Goal: Information Seeking & Learning: Learn about a topic

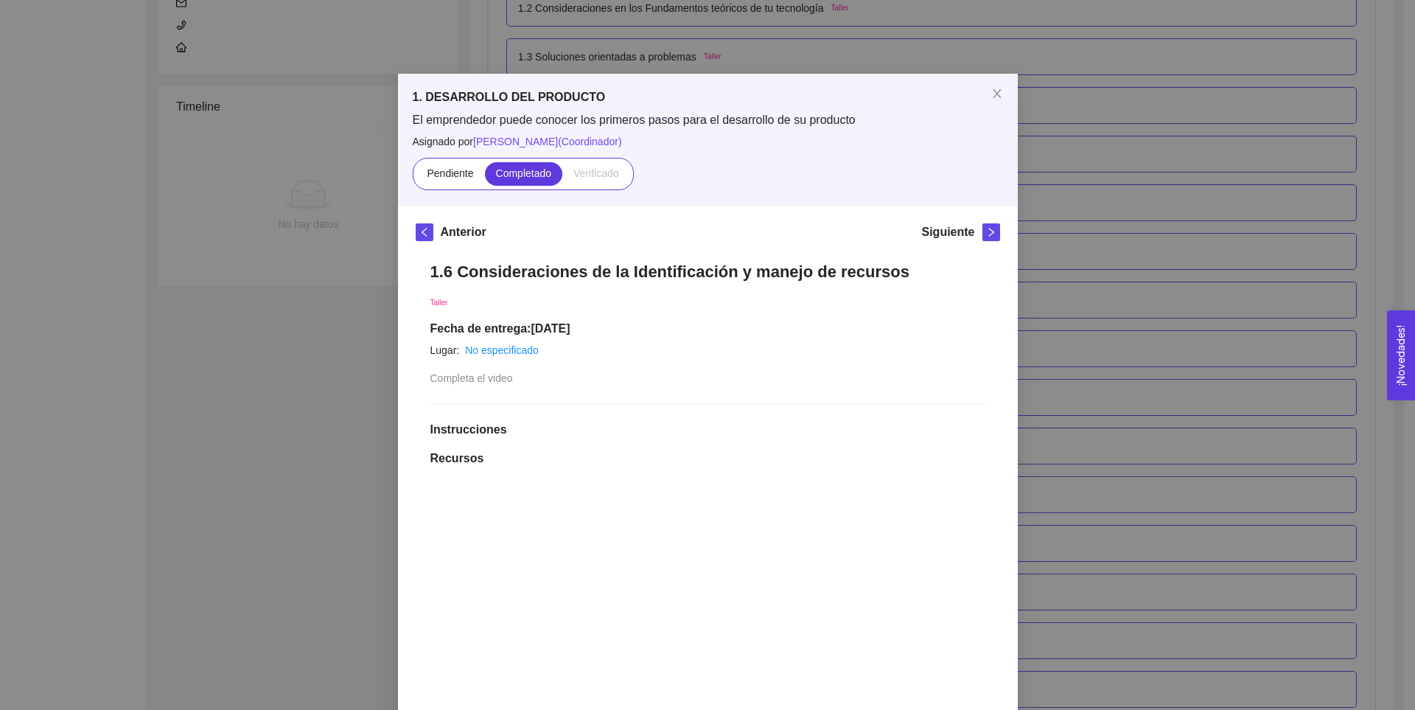
scroll to position [34, 0]
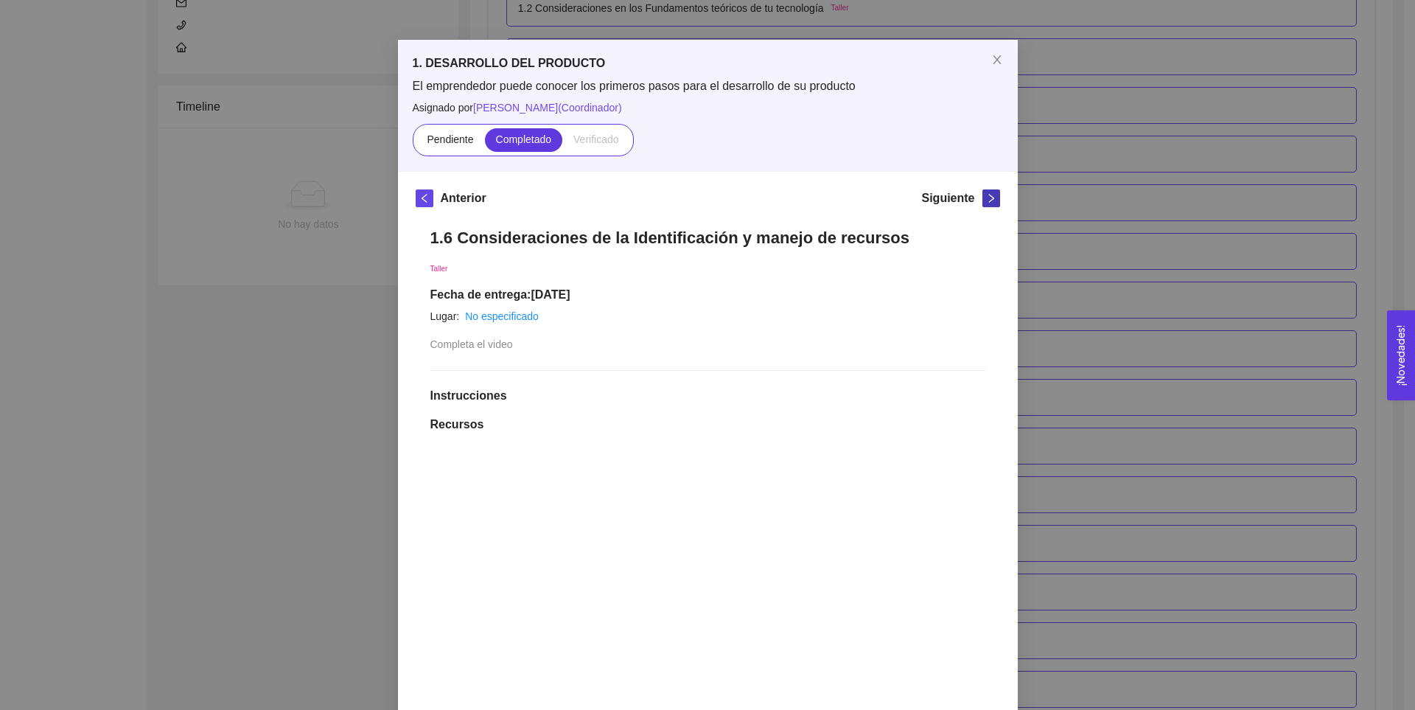
click at [986, 200] on icon "right" at bounding box center [991, 198] width 10 height 10
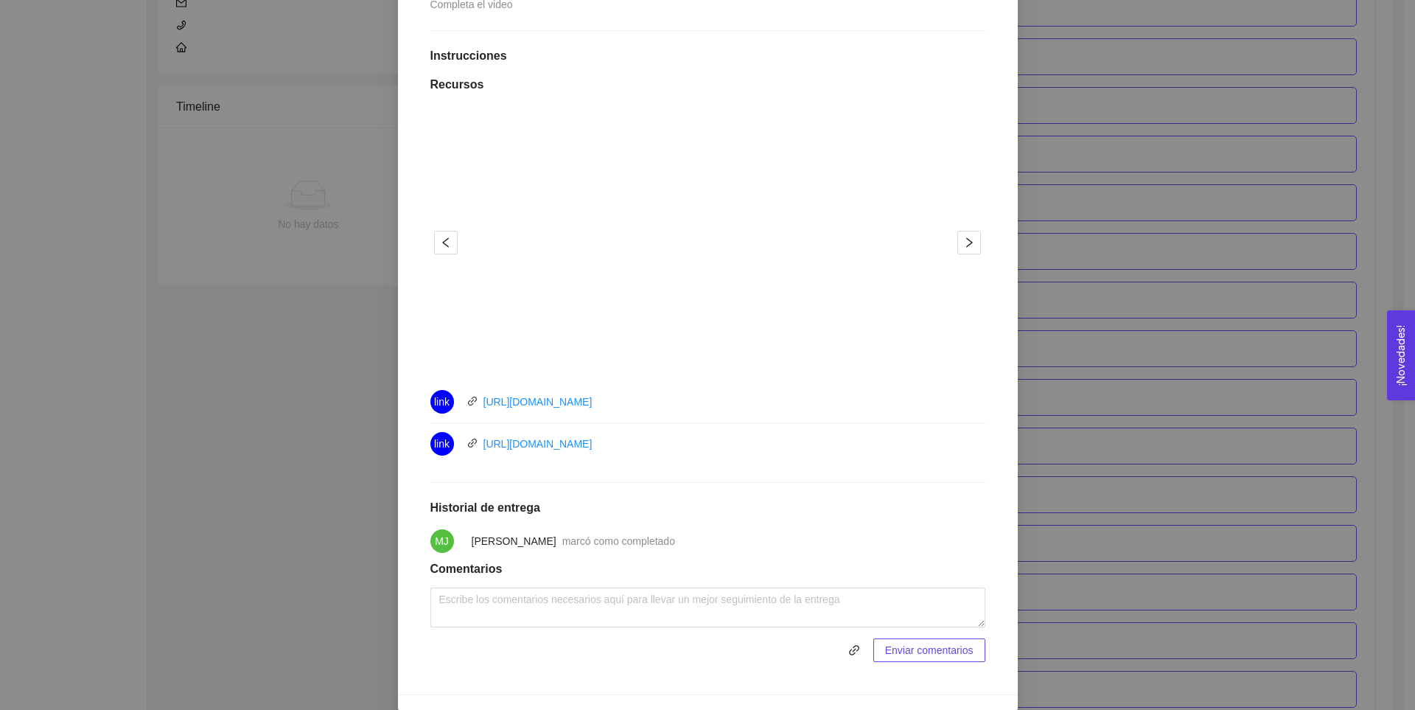
scroll to position [354, 0]
drag, startPoint x: 534, startPoint y: 439, endPoint x: 713, endPoint y: 417, distance: 179.7
click at [713, 417] on li "link [URL][DOMAIN_NAME]" at bounding box center [707, 401] width 555 height 42
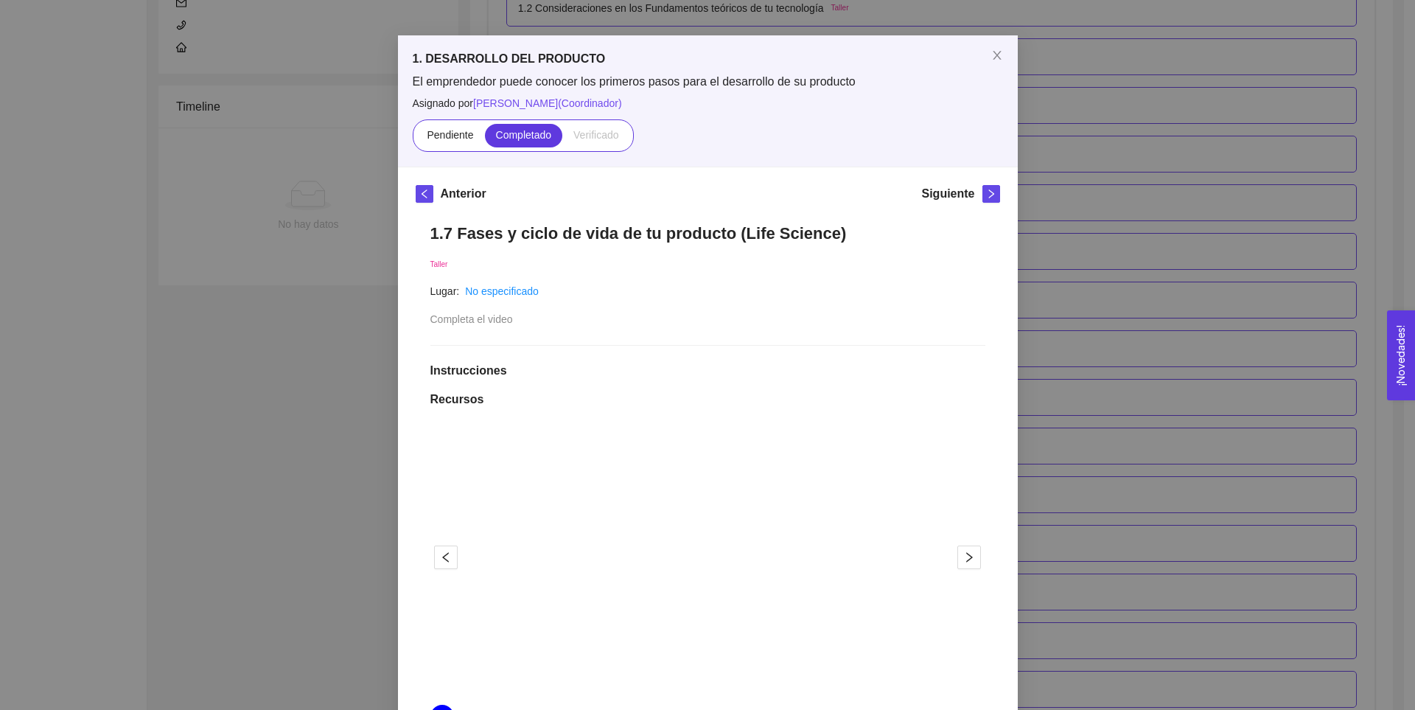
scroll to position [37, 0]
click at [986, 195] on icon "right" at bounding box center [991, 195] width 10 height 10
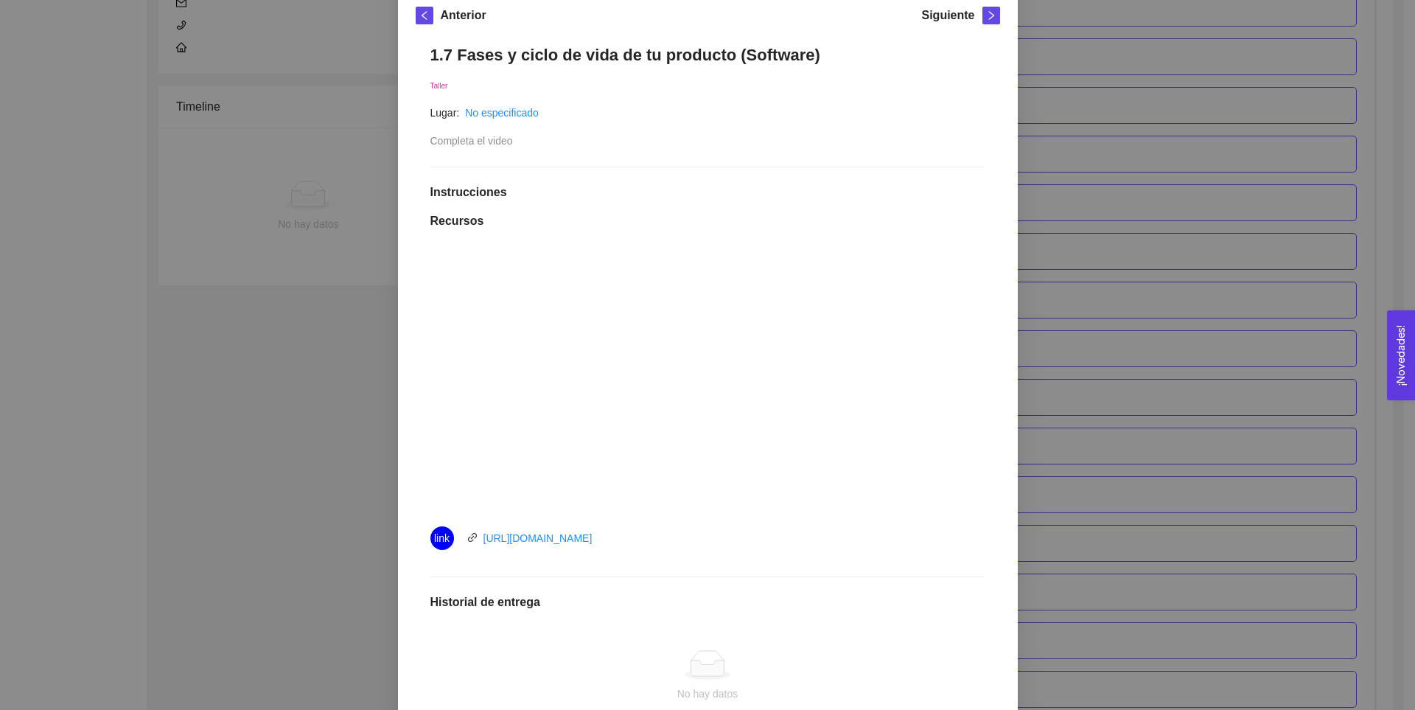
scroll to position [0, 0]
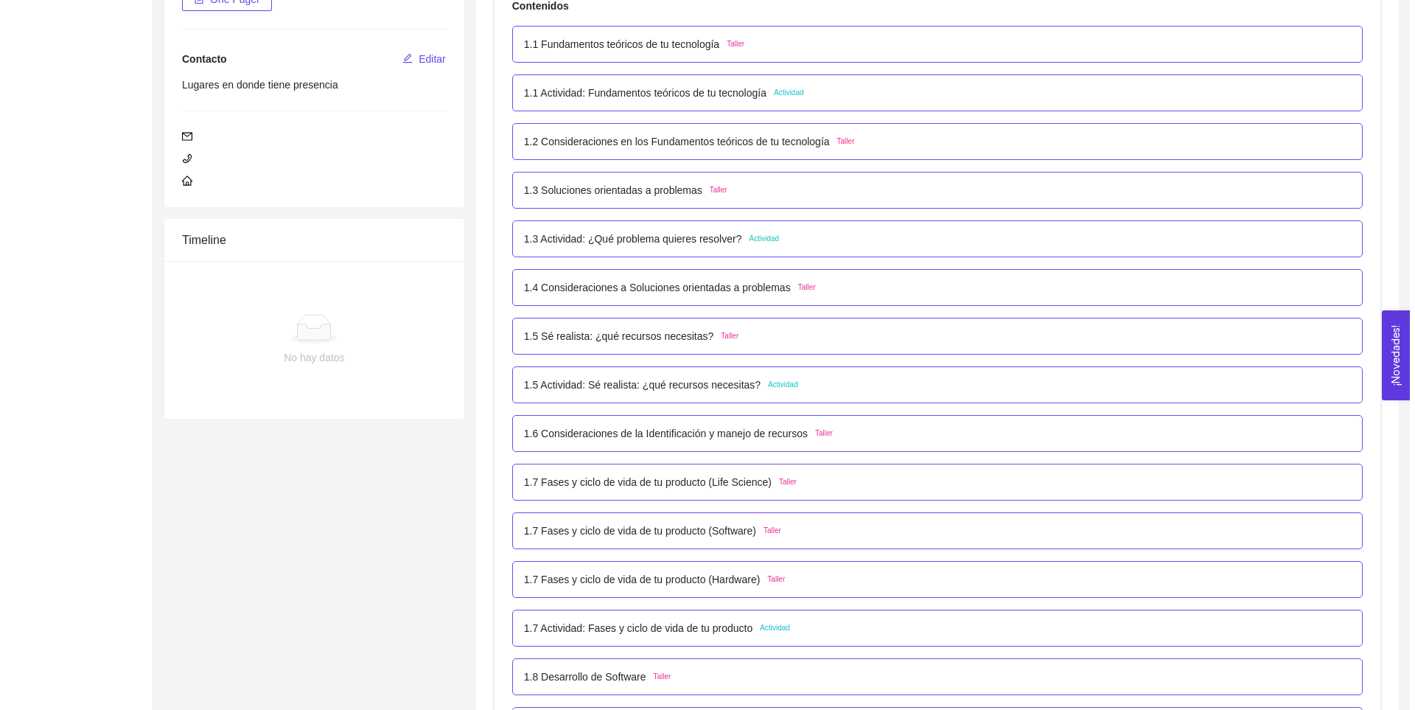
scroll to position [336, 0]
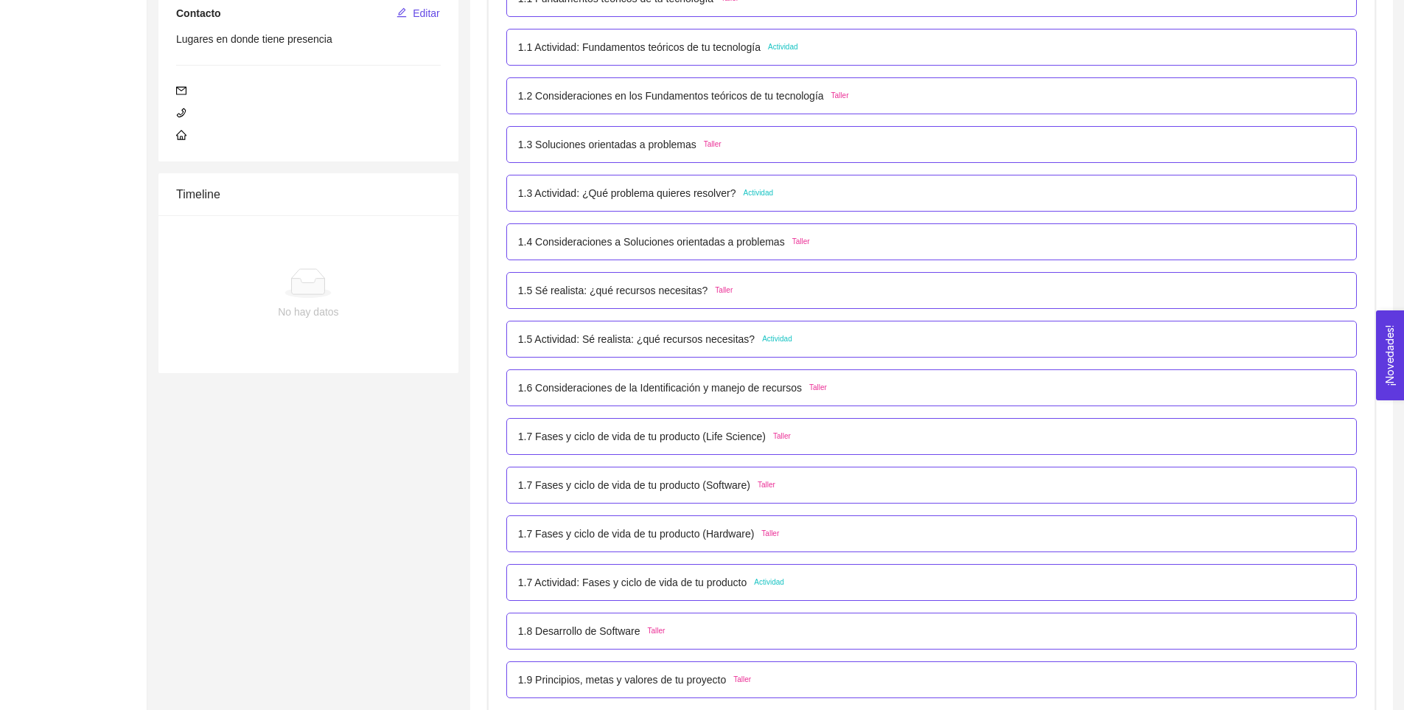
click at [678, 441] on p "1.7 Fases y ciclo de vida de tu producto (Life Science)" at bounding box center [642, 436] width 248 height 16
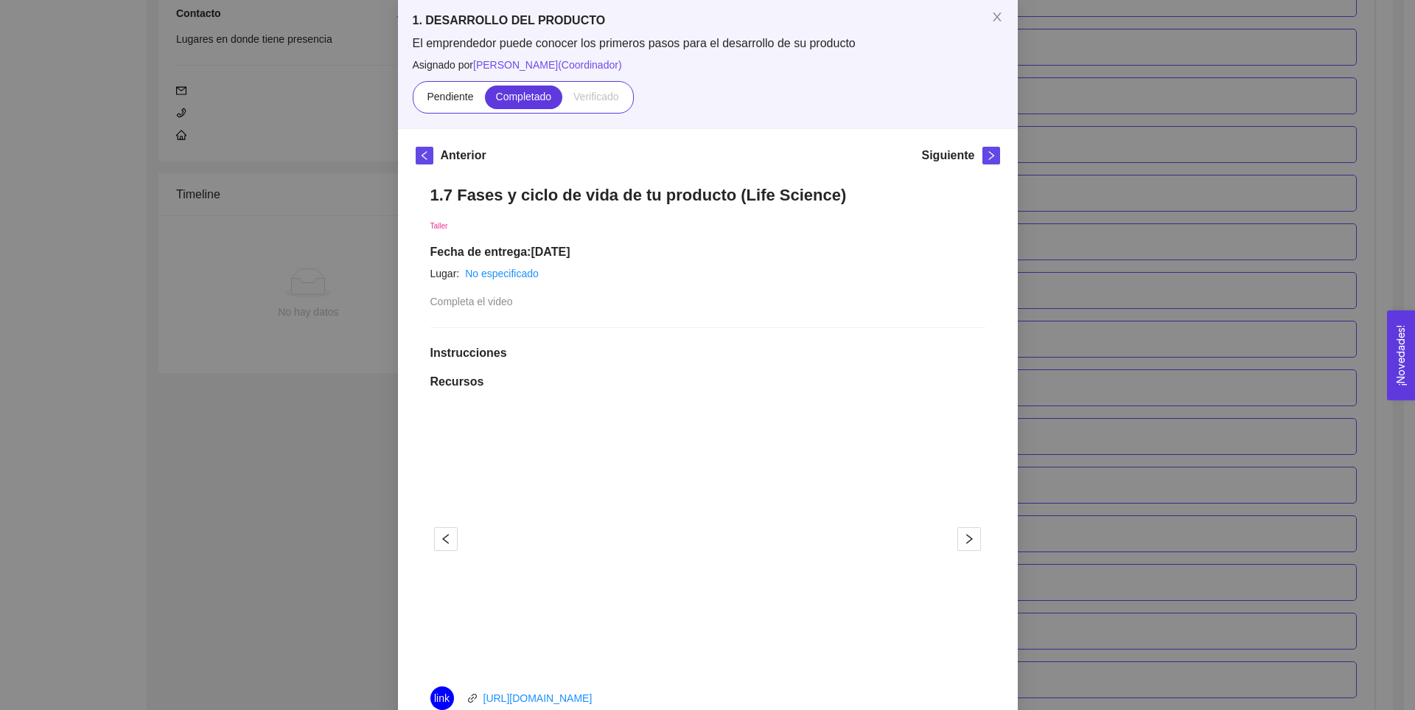
scroll to position [78, 0]
click at [999, 17] on span "Close" at bounding box center [996, 16] width 41 height 41
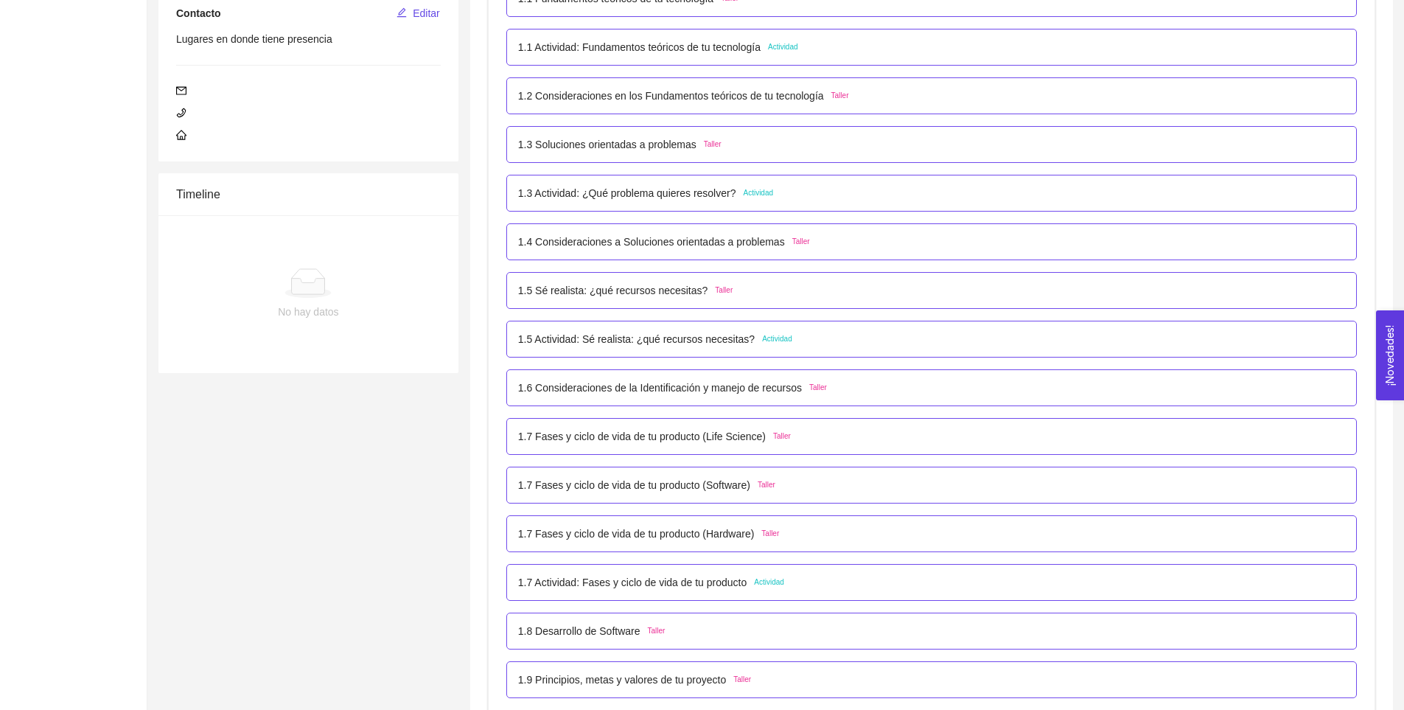
click at [643, 489] on p "1.7 Fases y ciclo de vida de tu producto (Software)" at bounding box center [634, 485] width 232 height 16
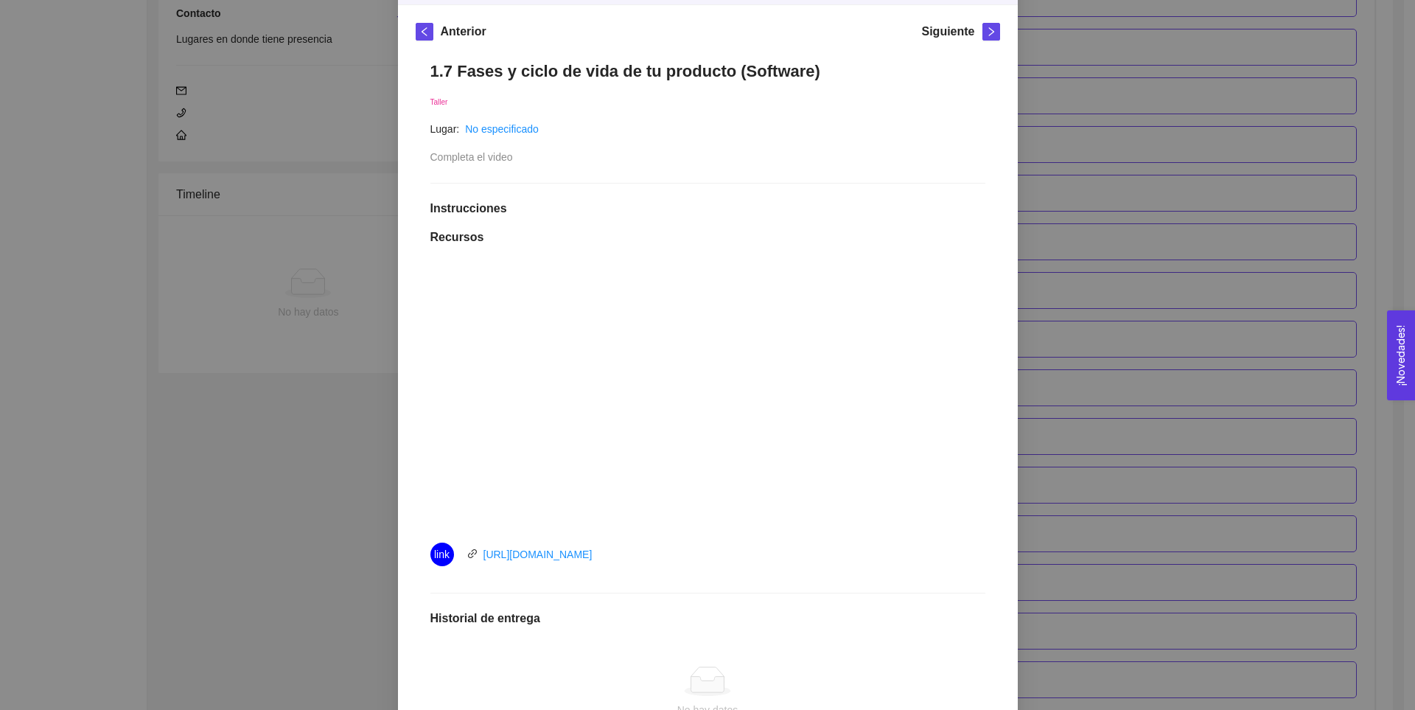
scroll to position [346, 0]
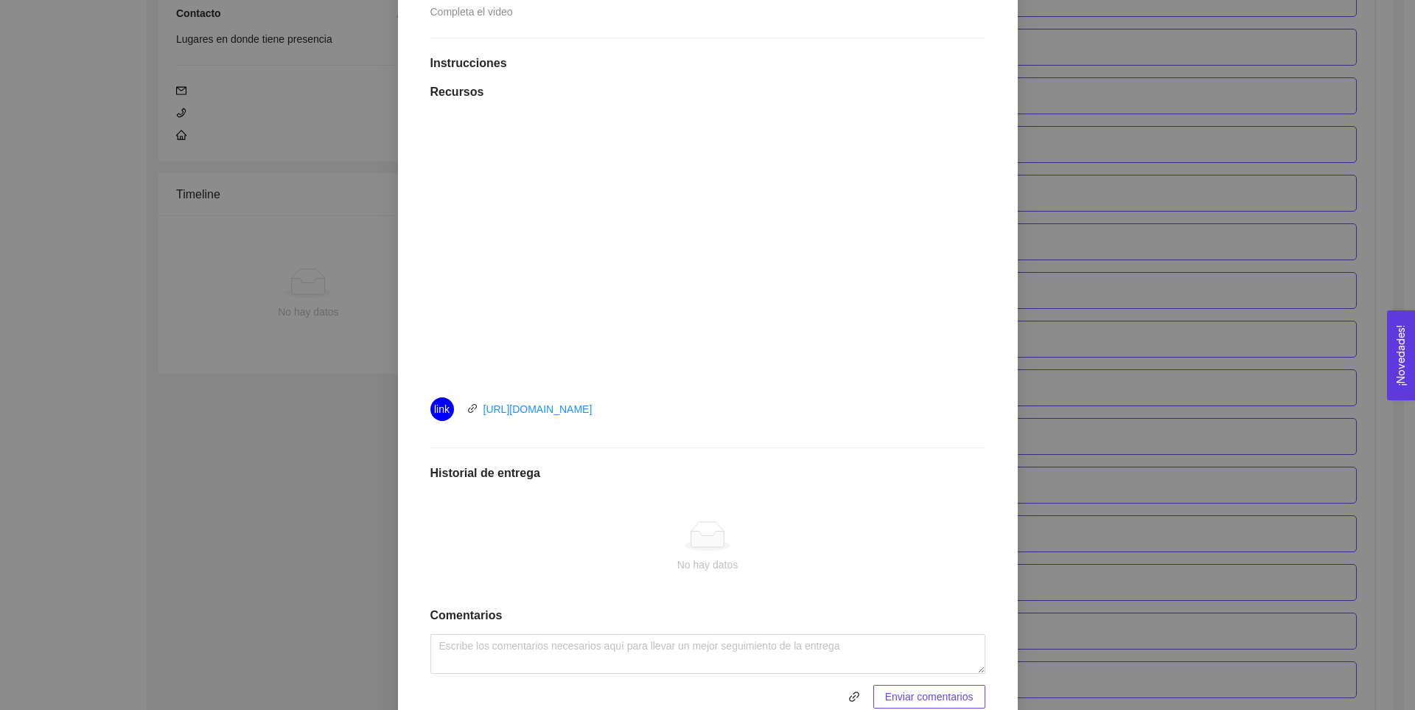
click at [1038, 264] on div "1. DESARROLLO DEL PRODUCTO El emprendedor puede conocer los primeros pasos para…" at bounding box center [707, 355] width 1415 height 710
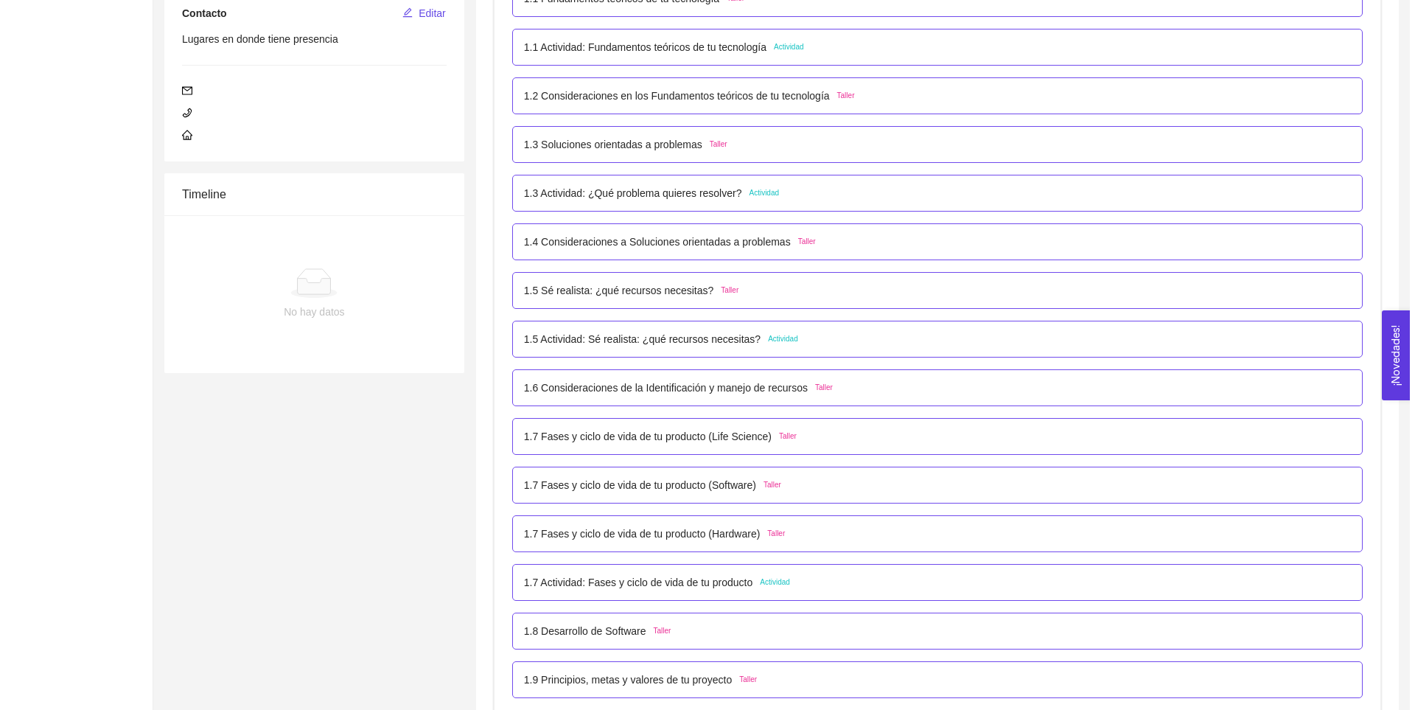
scroll to position [384, 0]
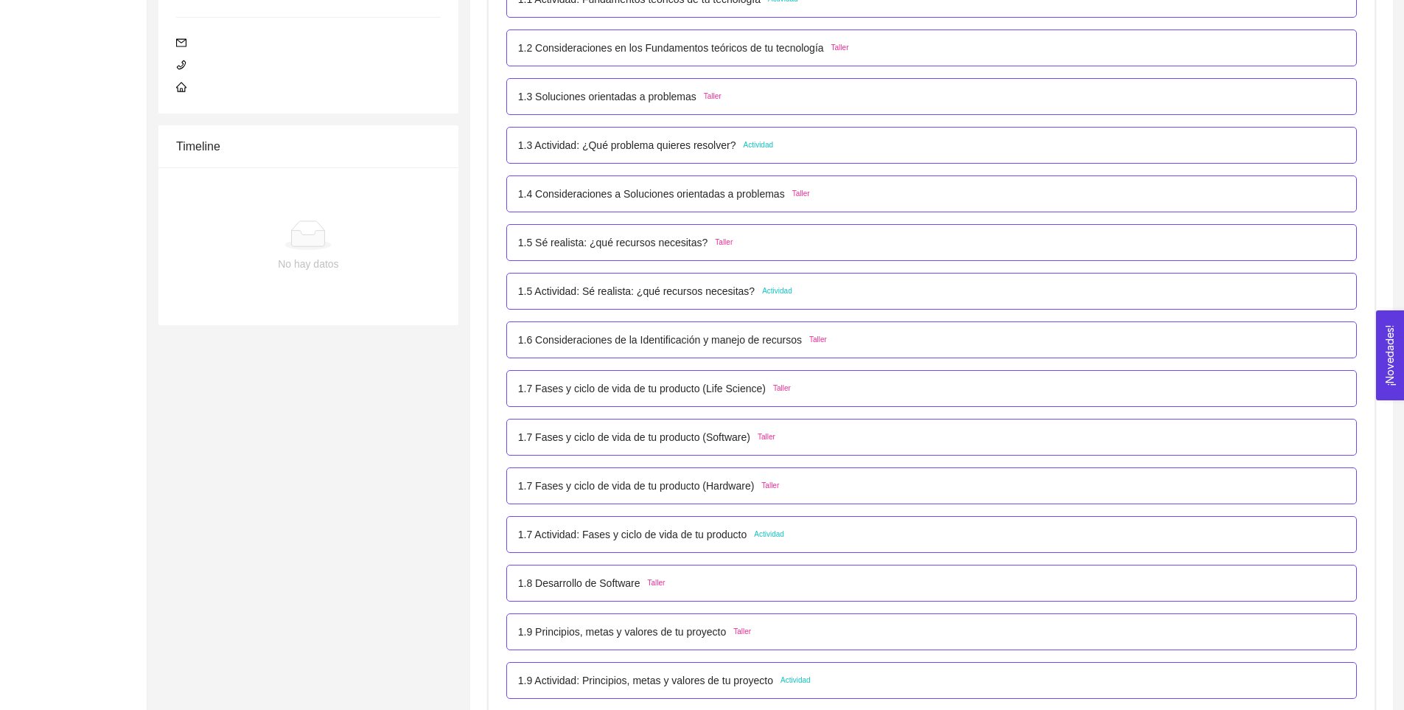
click at [682, 490] on p "1.7 Fases y ciclo de vida de tu producto (Hardware)" at bounding box center [636, 486] width 237 height 16
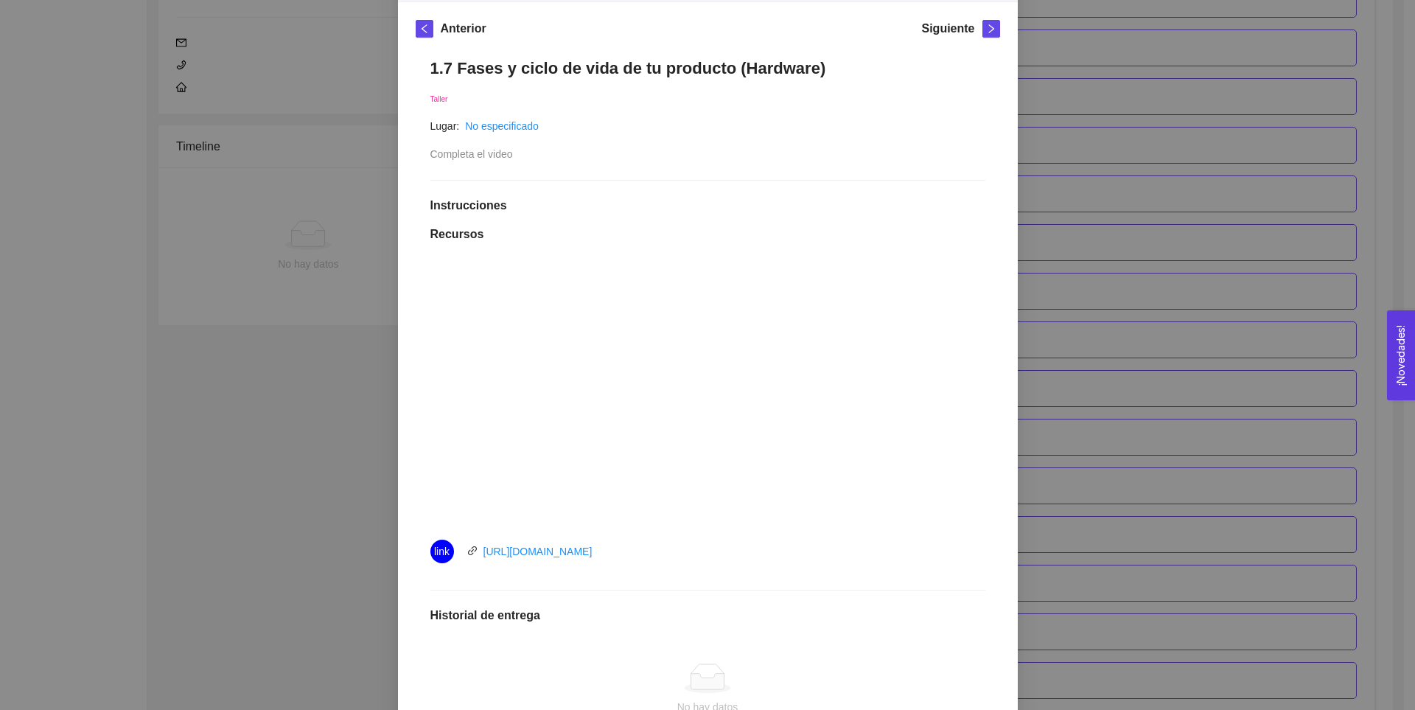
scroll to position [204, 0]
click at [1034, 353] on div "1. DESARROLLO DEL PRODUCTO El emprendedor puede conocer los primeros pasos para…" at bounding box center [707, 355] width 1415 height 710
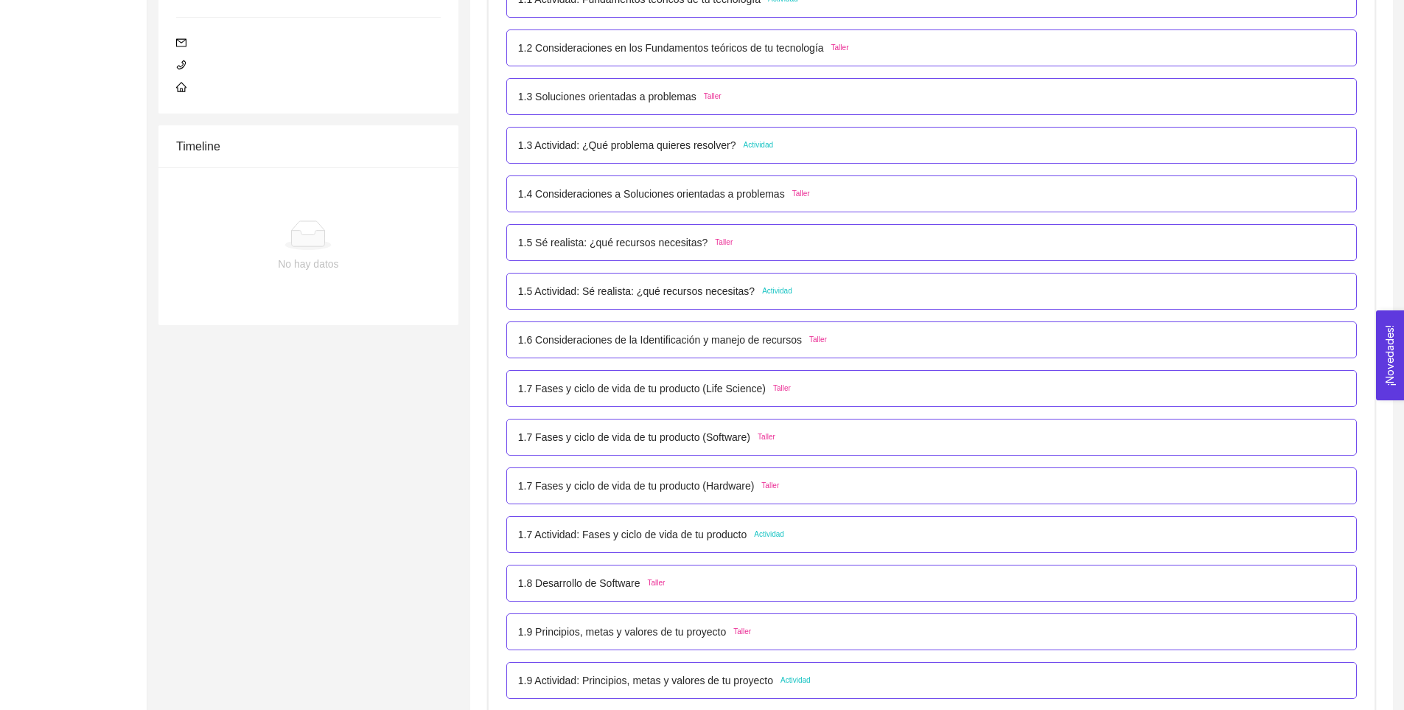
click at [656, 542] on p "1.7 Actividad: Fases y ciclo de vida de tu producto" at bounding box center [632, 534] width 229 height 16
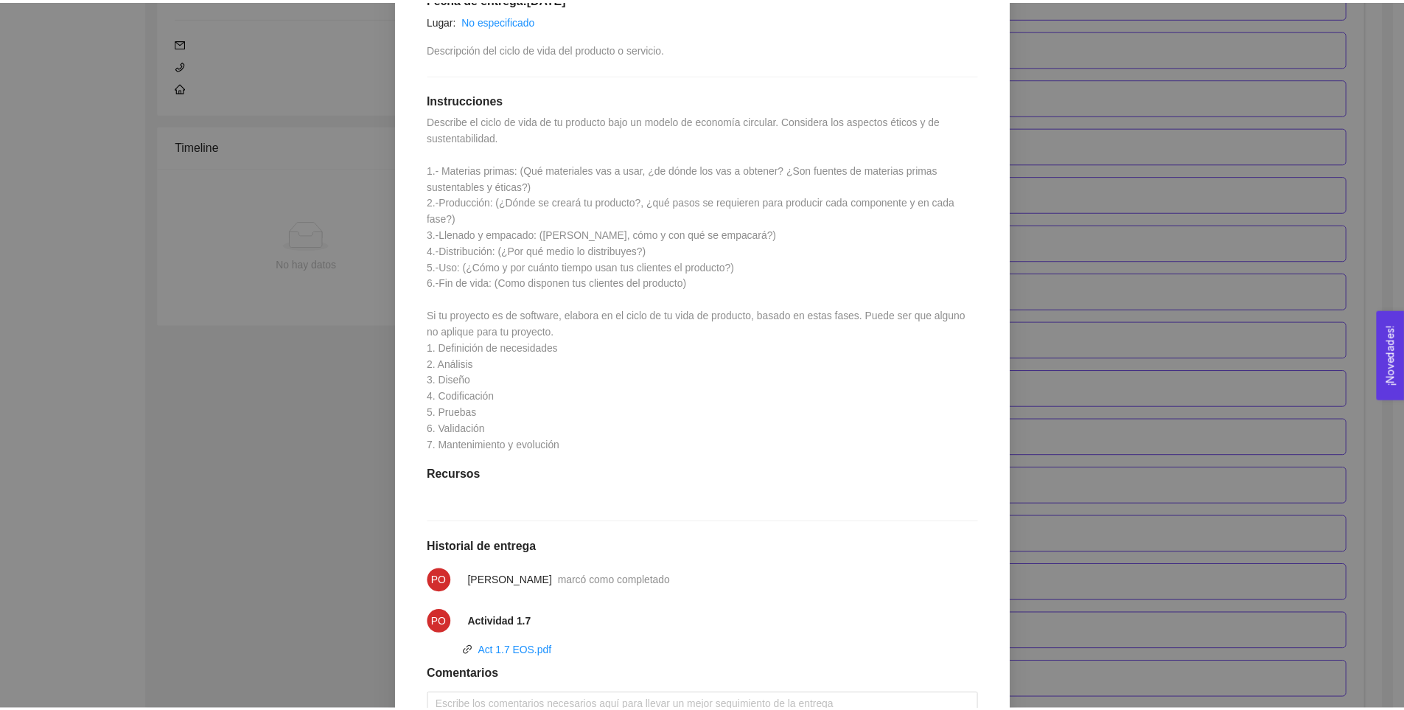
scroll to position [330, 0]
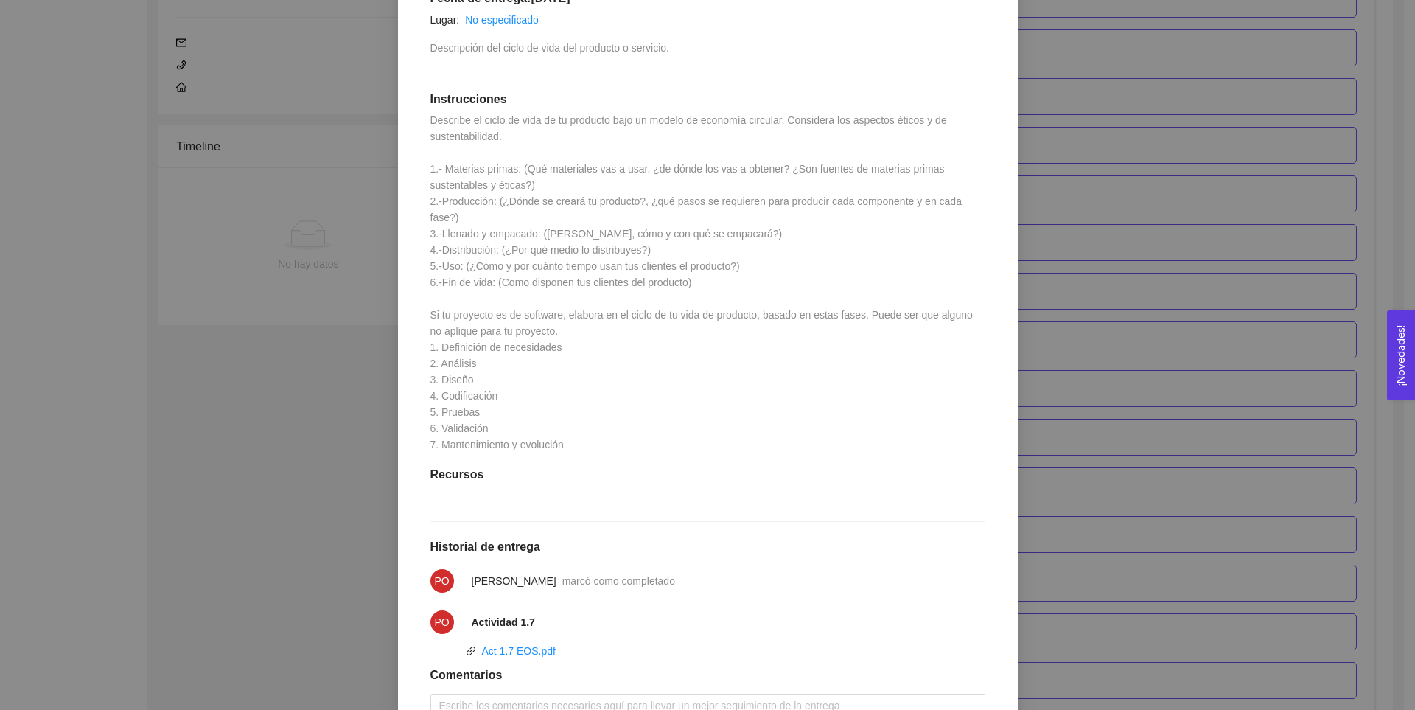
click at [1074, 332] on div "1. DESARROLLO DEL PRODUCTO El emprendedor puede conocer los primeros pasos para…" at bounding box center [707, 355] width 1415 height 710
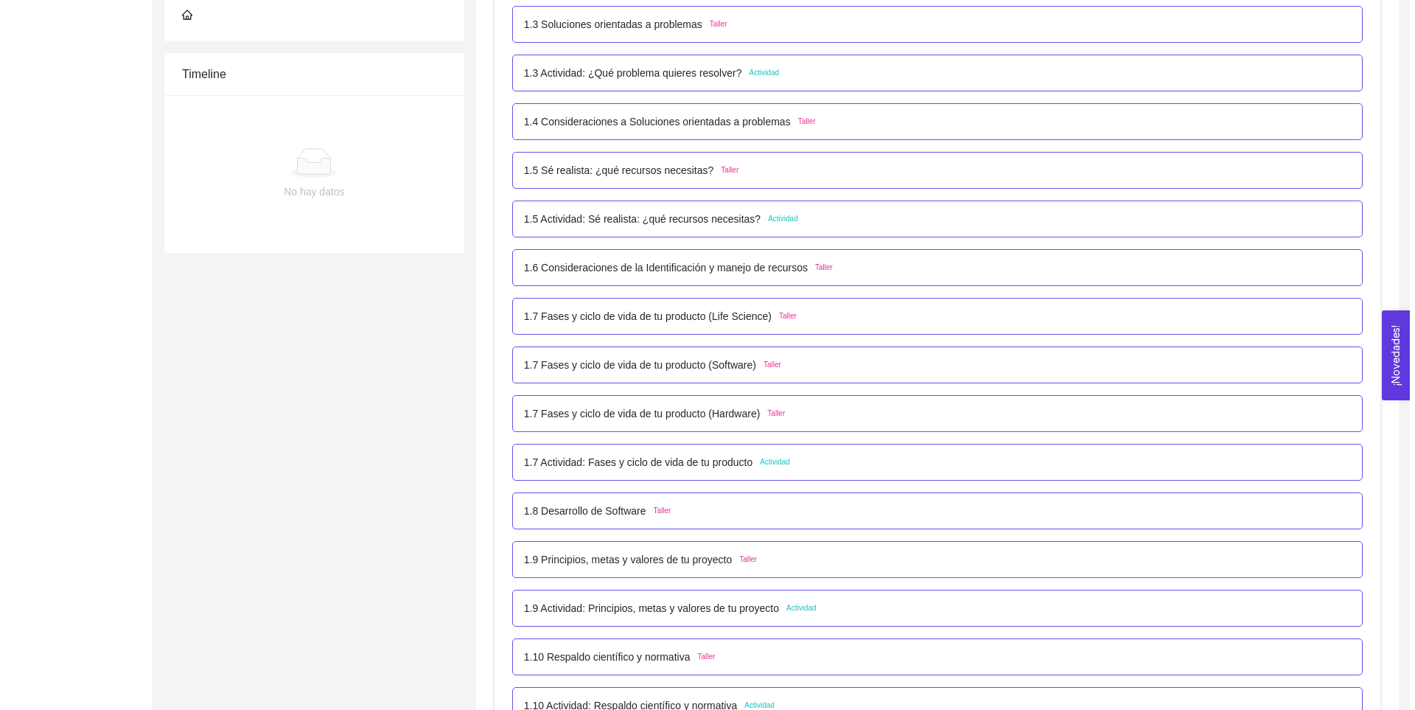
scroll to position [457, 0]
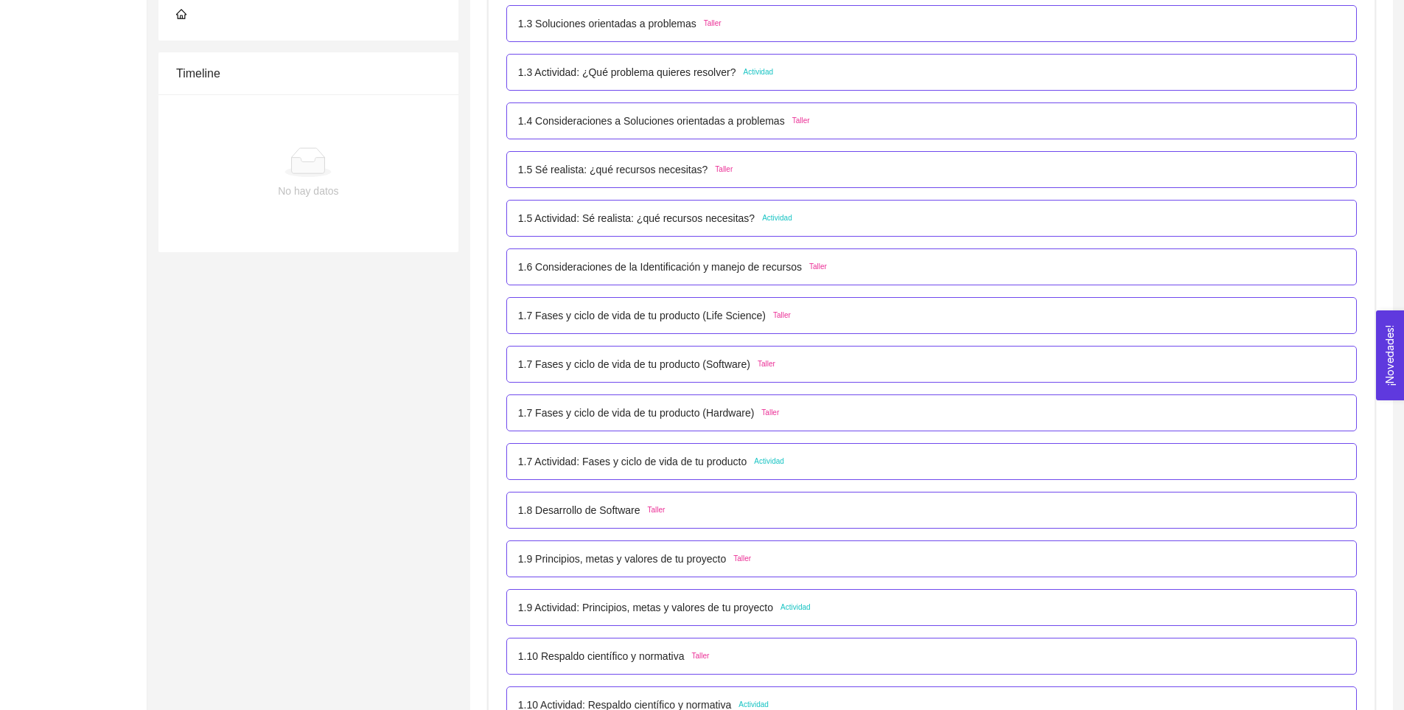
click at [623, 466] on p "1.7 Actividad: Fases y ciclo de vida de tu producto" at bounding box center [632, 461] width 229 height 16
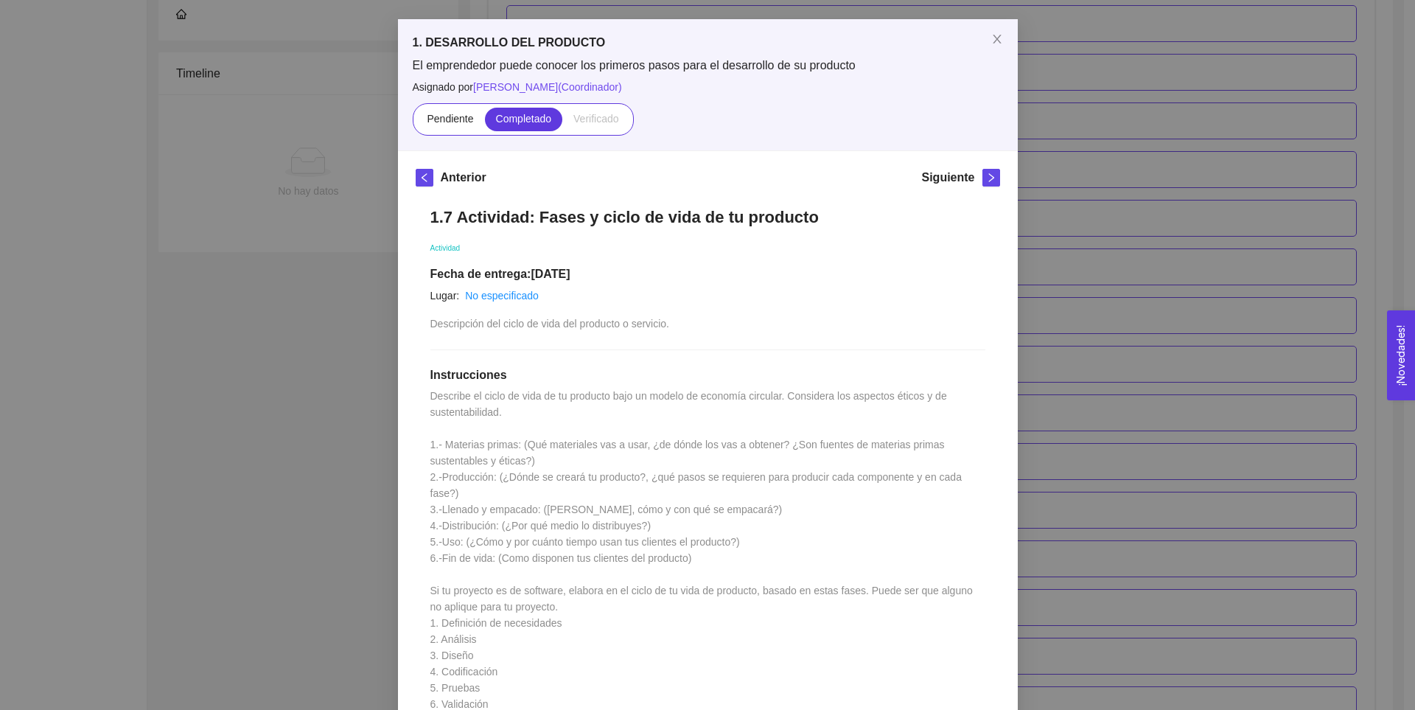
scroll to position [0, 0]
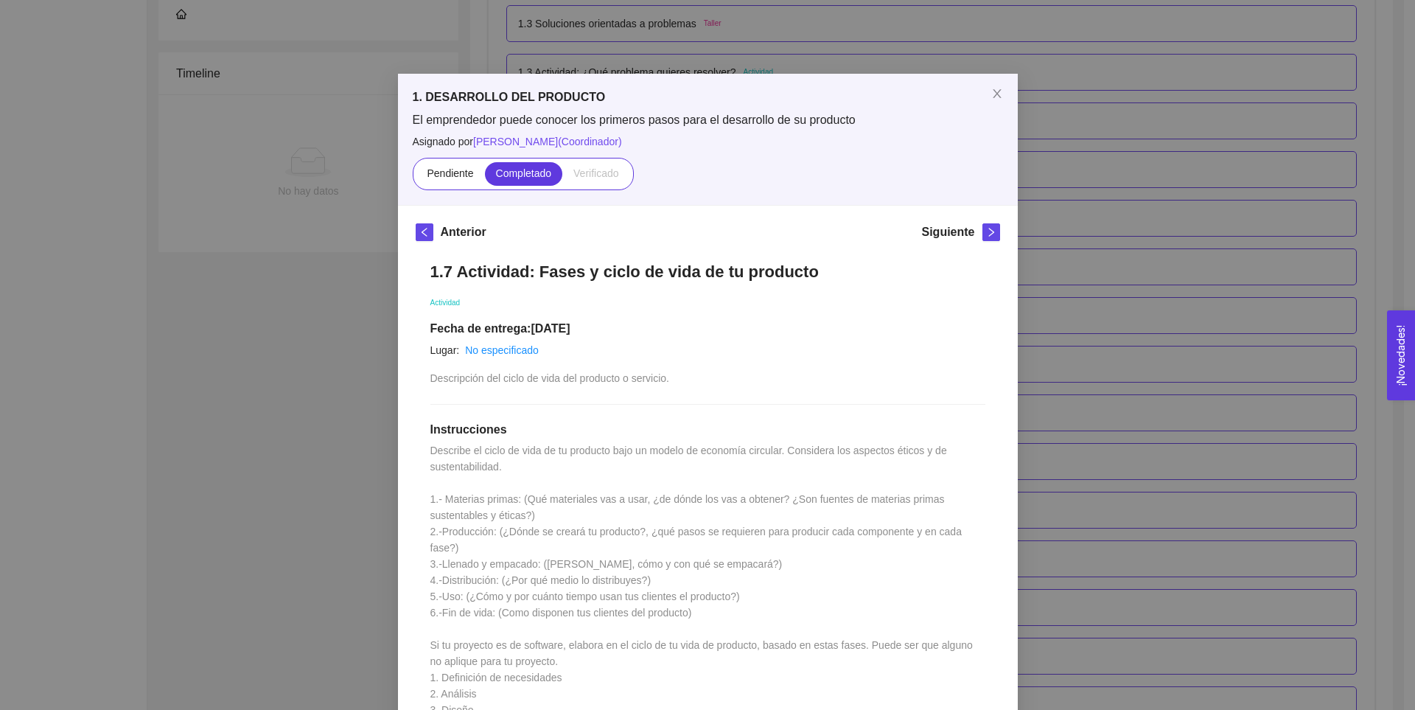
click at [1084, 326] on div "1. DESARROLLO DEL PRODUCTO El emprendedor puede conocer los primeros pasos para…" at bounding box center [707, 355] width 1415 height 710
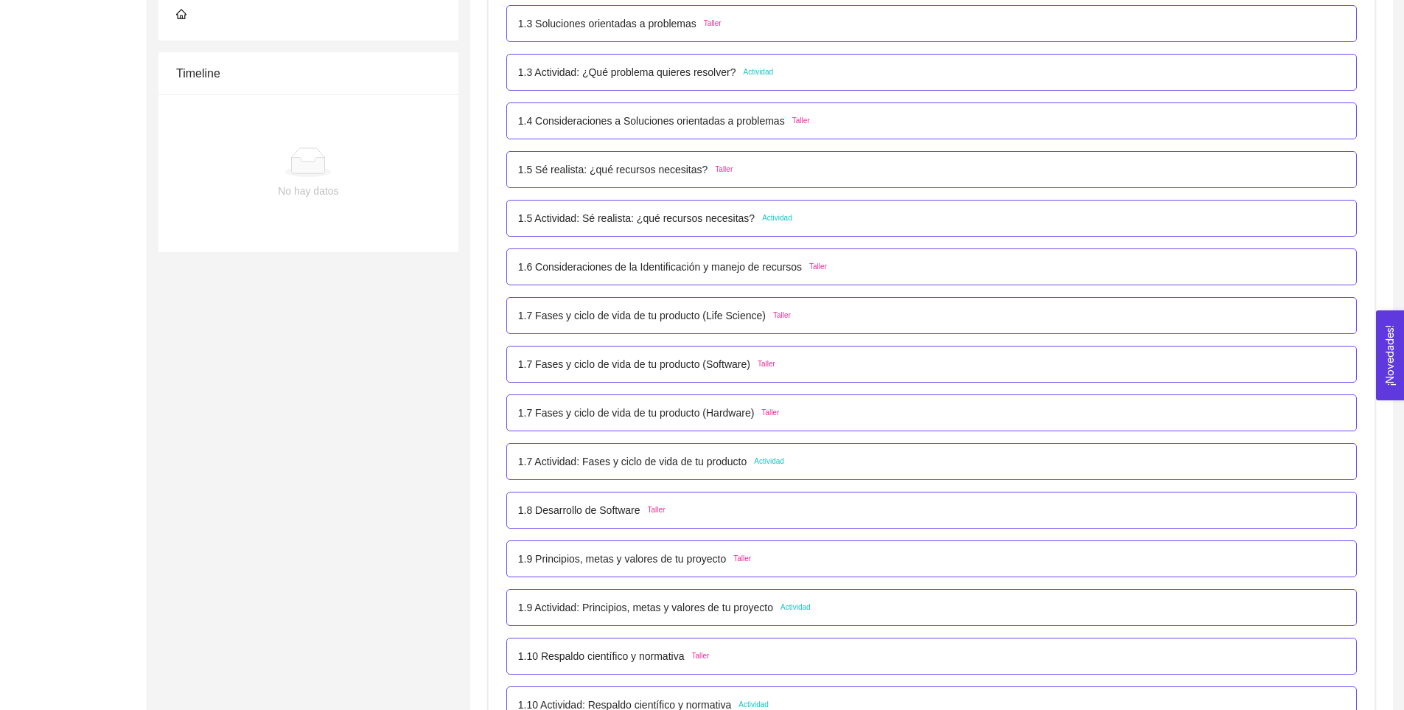
click at [662, 362] on p "1.7 Fases y ciclo de vida de tu producto (Software)" at bounding box center [634, 364] width 232 height 16
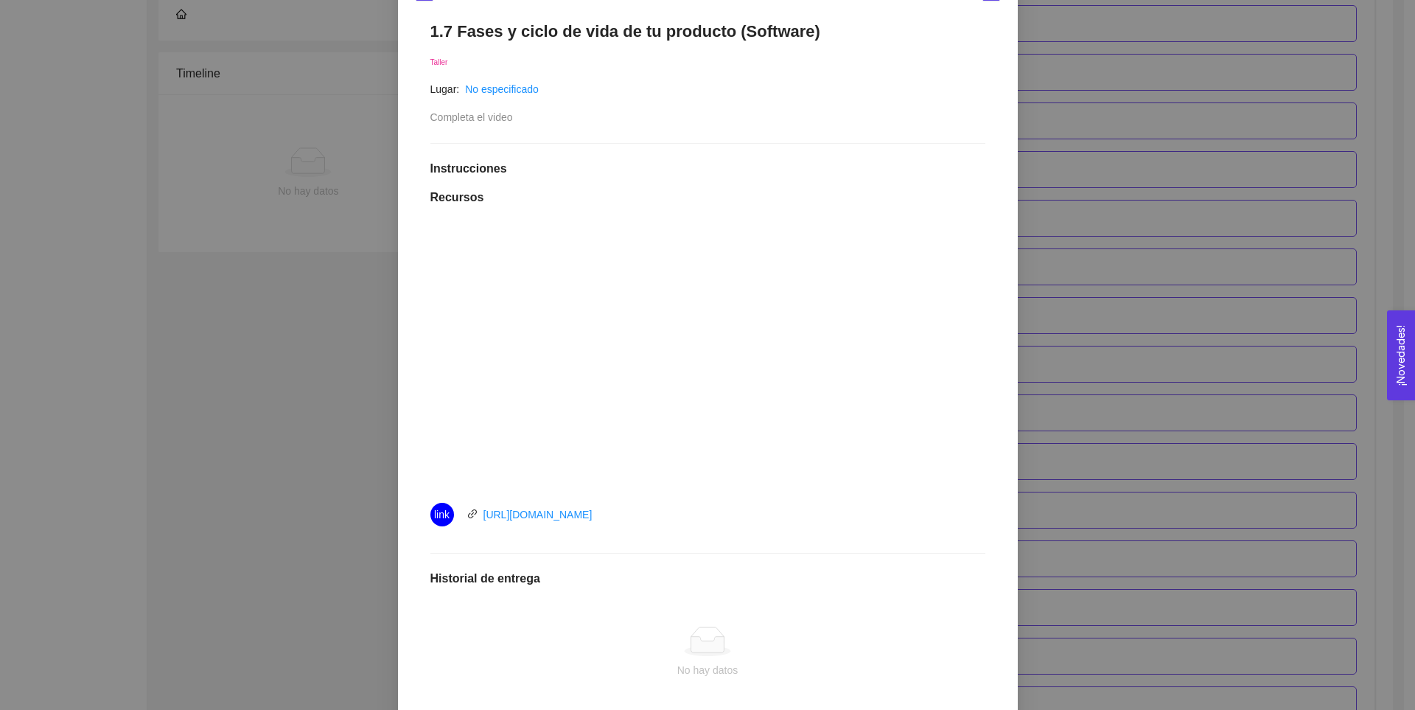
scroll to position [242, 0]
click at [1147, 362] on div "1. DESARROLLO DEL PRODUCTO El emprendedor puede conocer los primeros pasos para…" at bounding box center [707, 355] width 1415 height 710
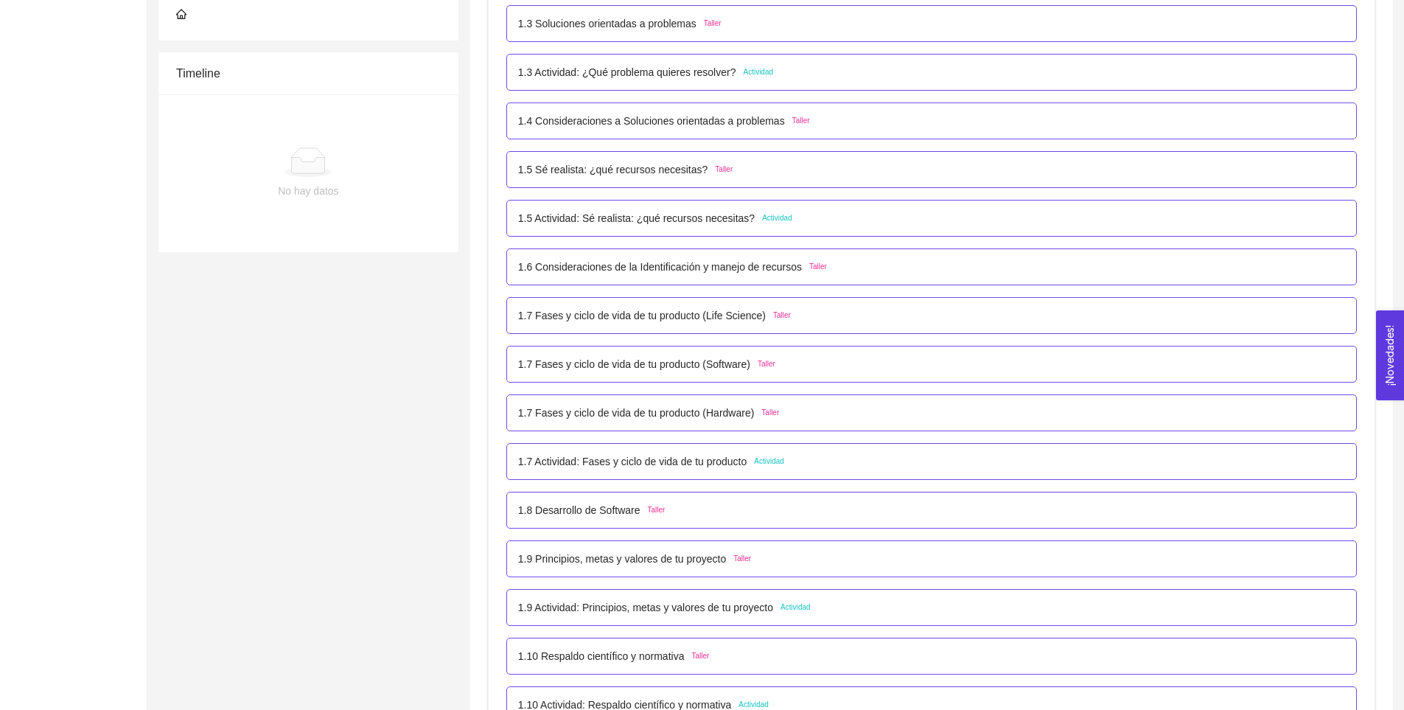
click at [612, 314] on p "1.7 Fases y ciclo de vida de tu producto (Life Science)" at bounding box center [642, 315] width 248 height 16
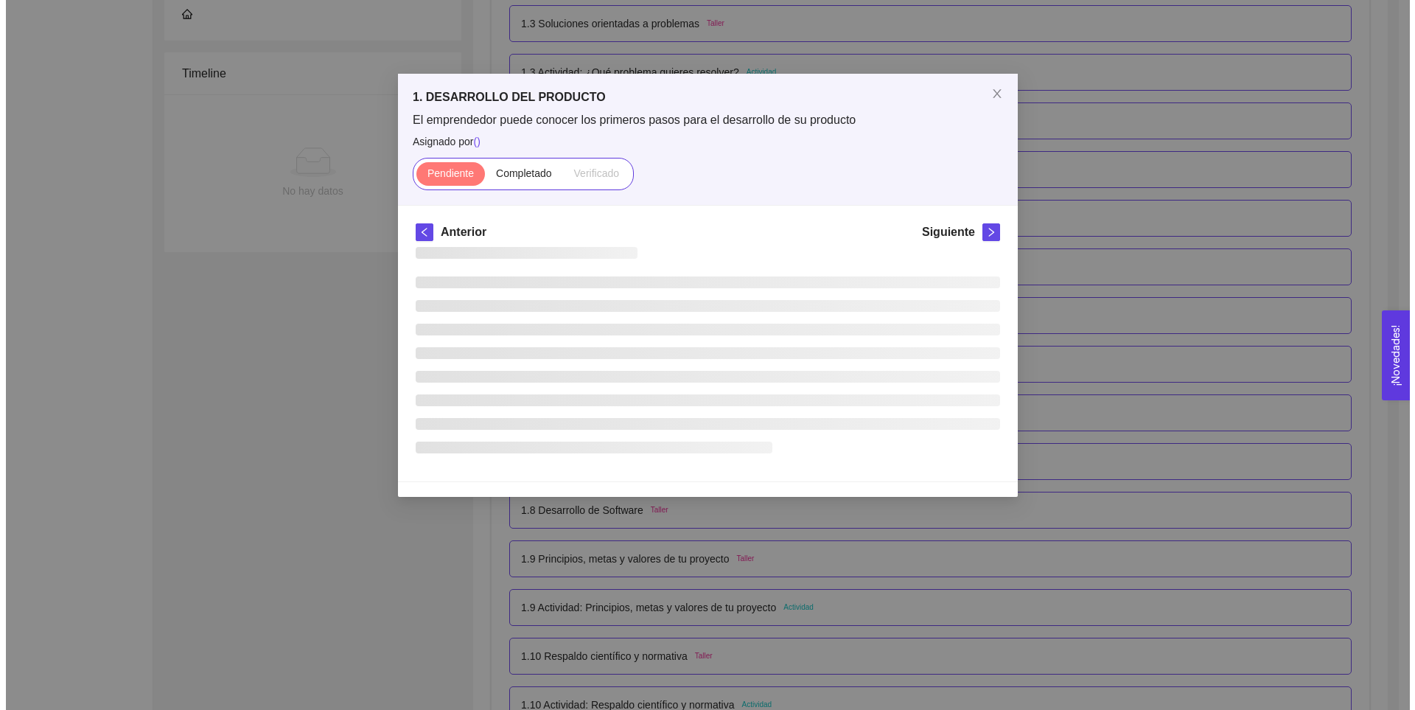
scroll to position [0, 0]
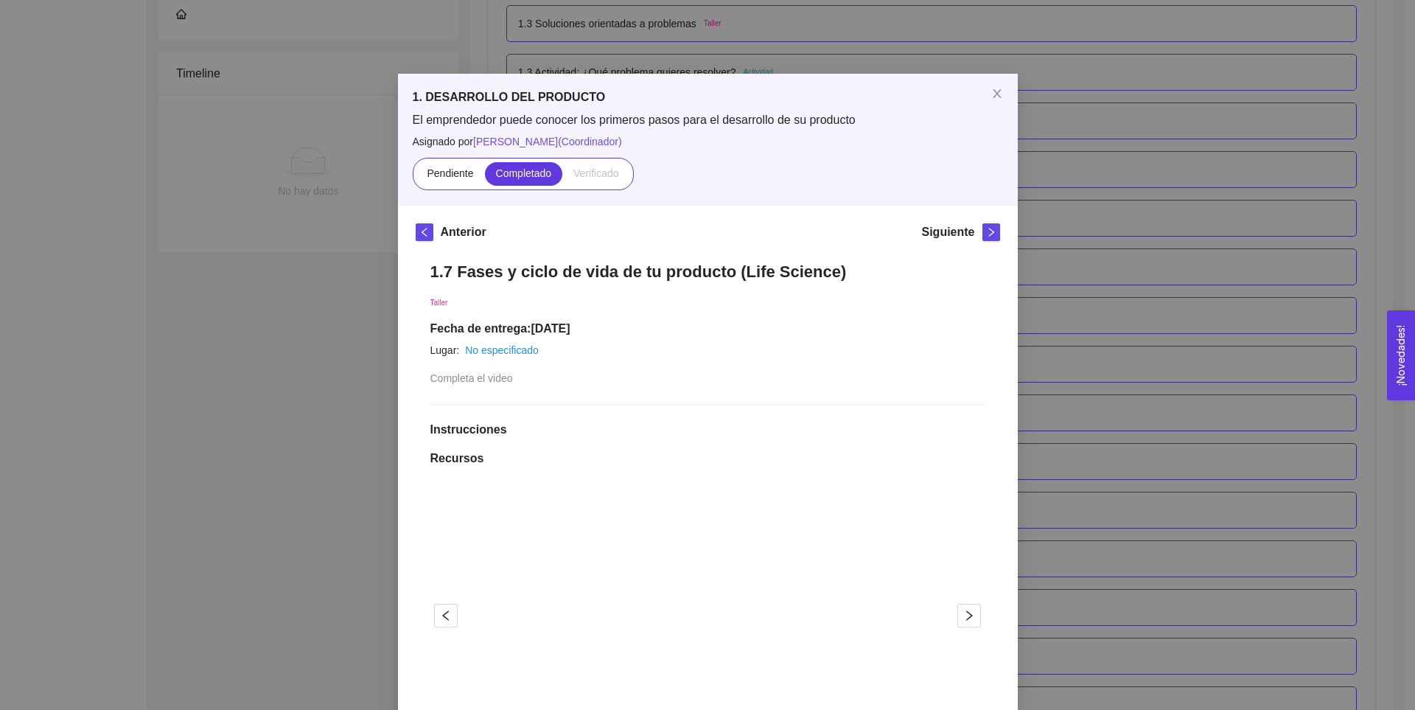
click at [1108, 329] on div "1. DESARROLLO DEL PRODUCTO El emprendedor puede conocer los primeros pasos para…" at bounding box center [707, 355] width 1415 height 710
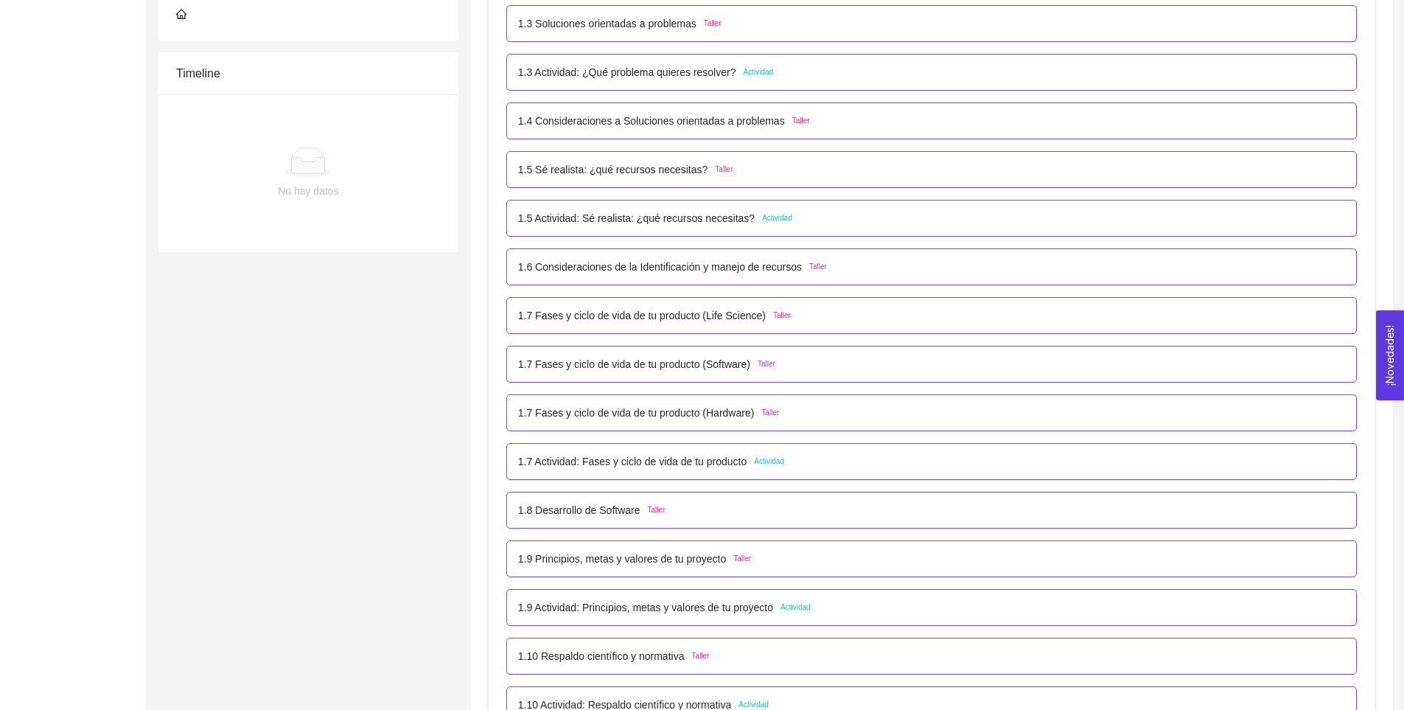
click at [651, 313] on p "1.7 Fases y ciclo de vida de tu producto (Life Science)" at bounding box center [642, 315] width 248 height 16
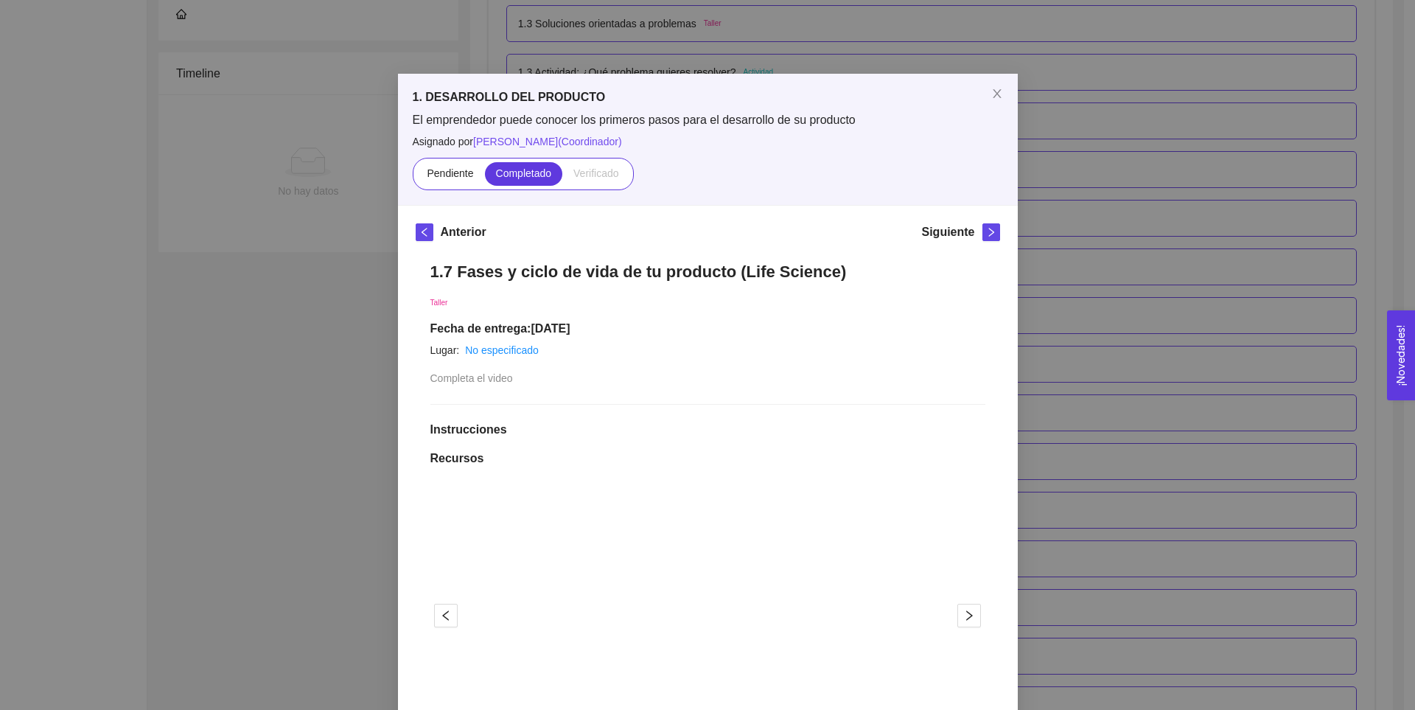
click at [1007, 291] on div "Anterior Siguiente 1.7 Fases y ciclo de vida de tu producto (Life Science) Tall…" at bounding box center [708, 637] width 620 height 862
click at [1083, 317] on div "1. DESARROLLO DEL PRODUCTO El emprendedor puede conocer los primeros pasos para…" at bounding box center [707, 355] width 1415 height 710
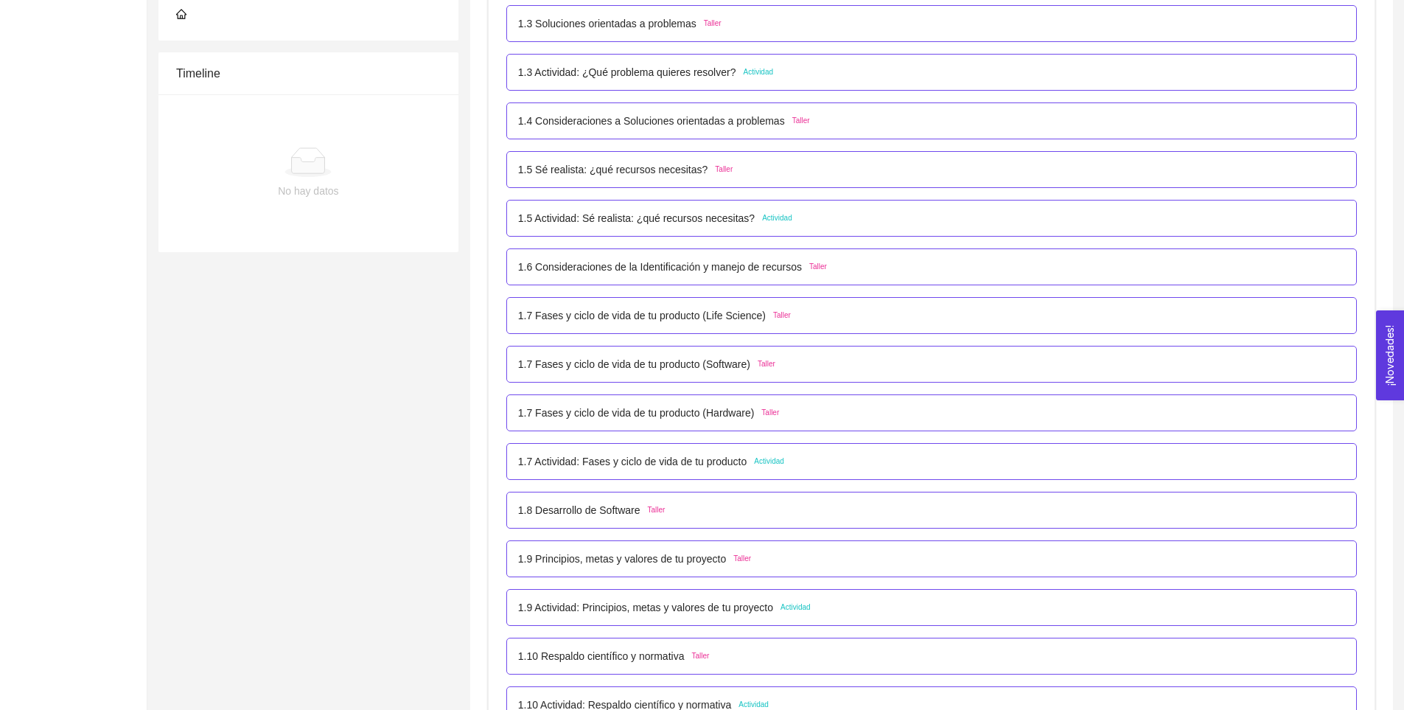
click at [673, 372] on p "1.7 Fases y ciclo de vida de tu producto (Software)" at bounding box center [634, 364] width 232 height 16
